Goal: Task Accomplishment & Management: Use online tool/utility

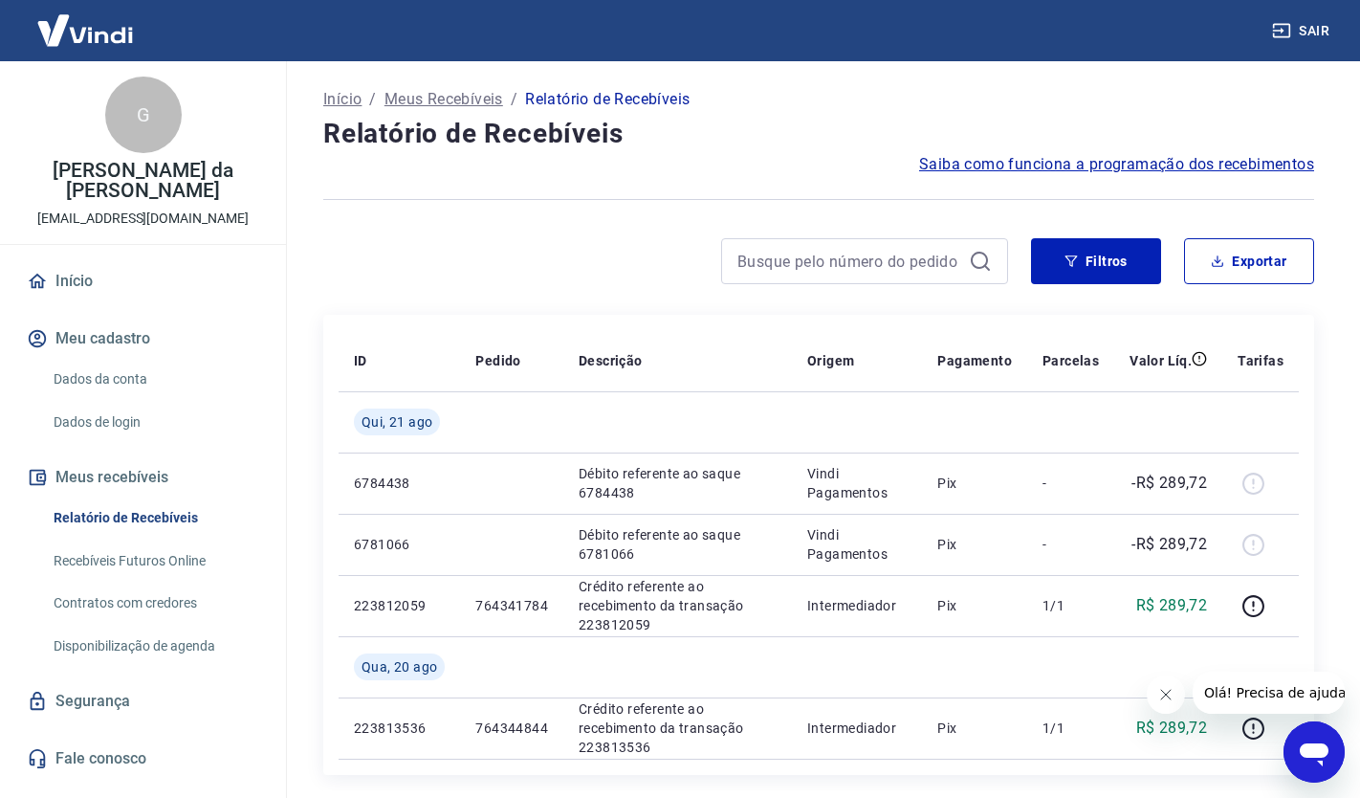
click at [165, 566] on link "Recebíveis Futuros Online" at bounding box center [154, 560] width 217 height 39
